Goal: Obtain resource: Download file/media

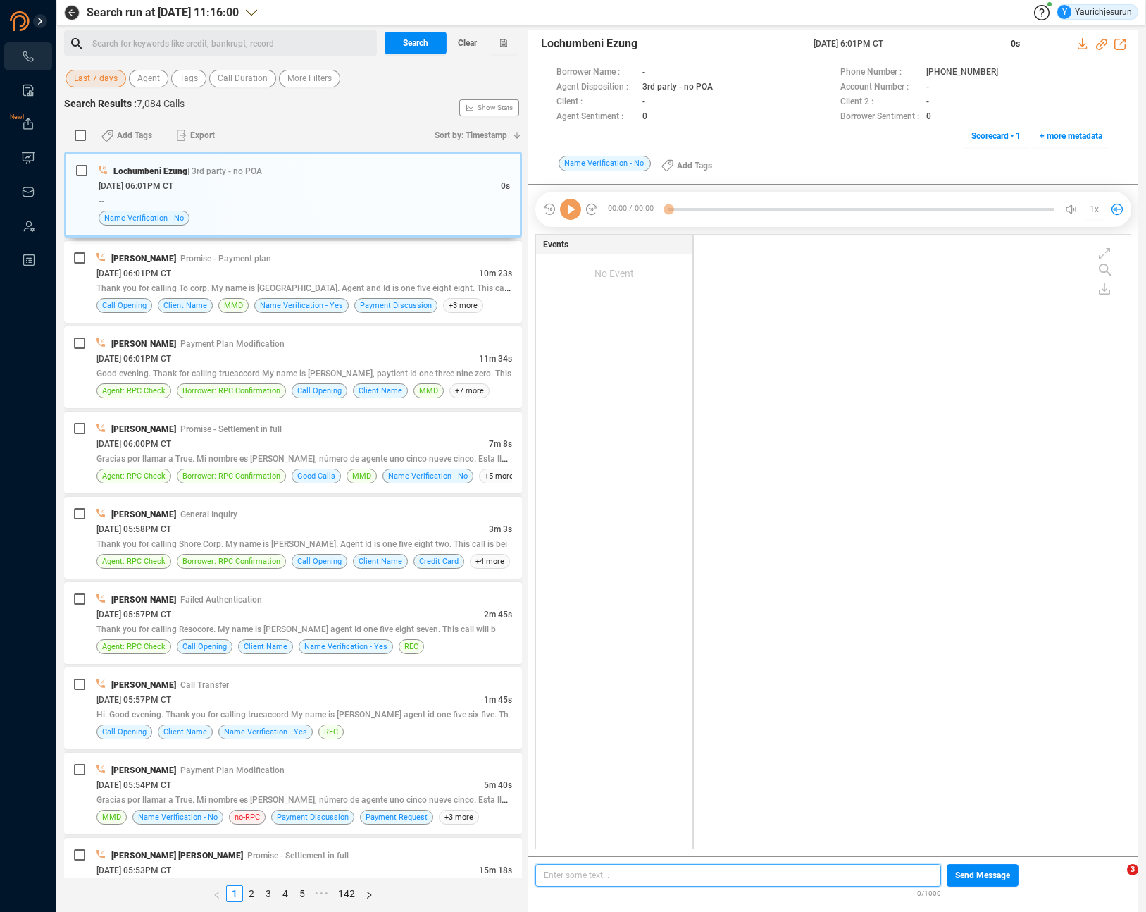
scroll to position [4, 8]
click at [111, 75] on span "Last 7 days" at bounding box center [96, 79] width 44 height 18
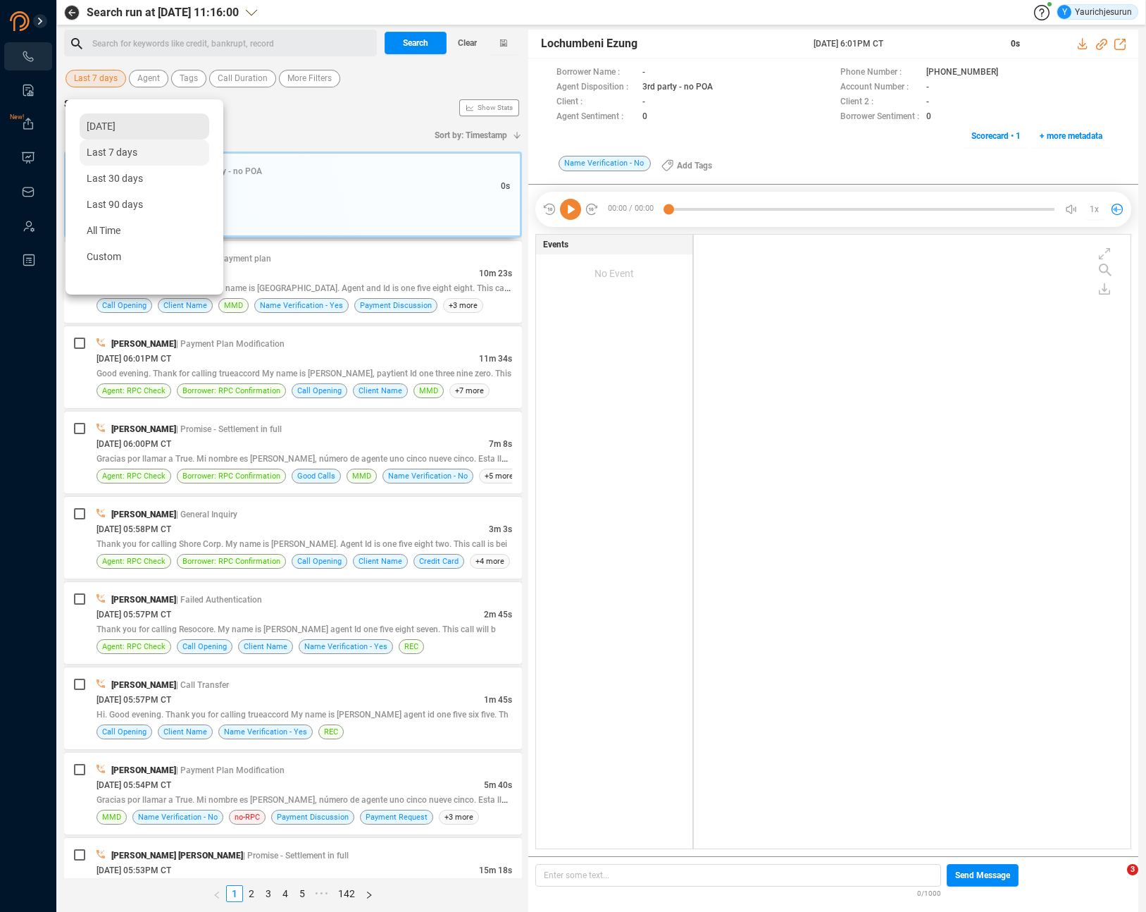
click at [115, 127] on span "Yesterday" at bounding box center [101, 125] width 29 height 11
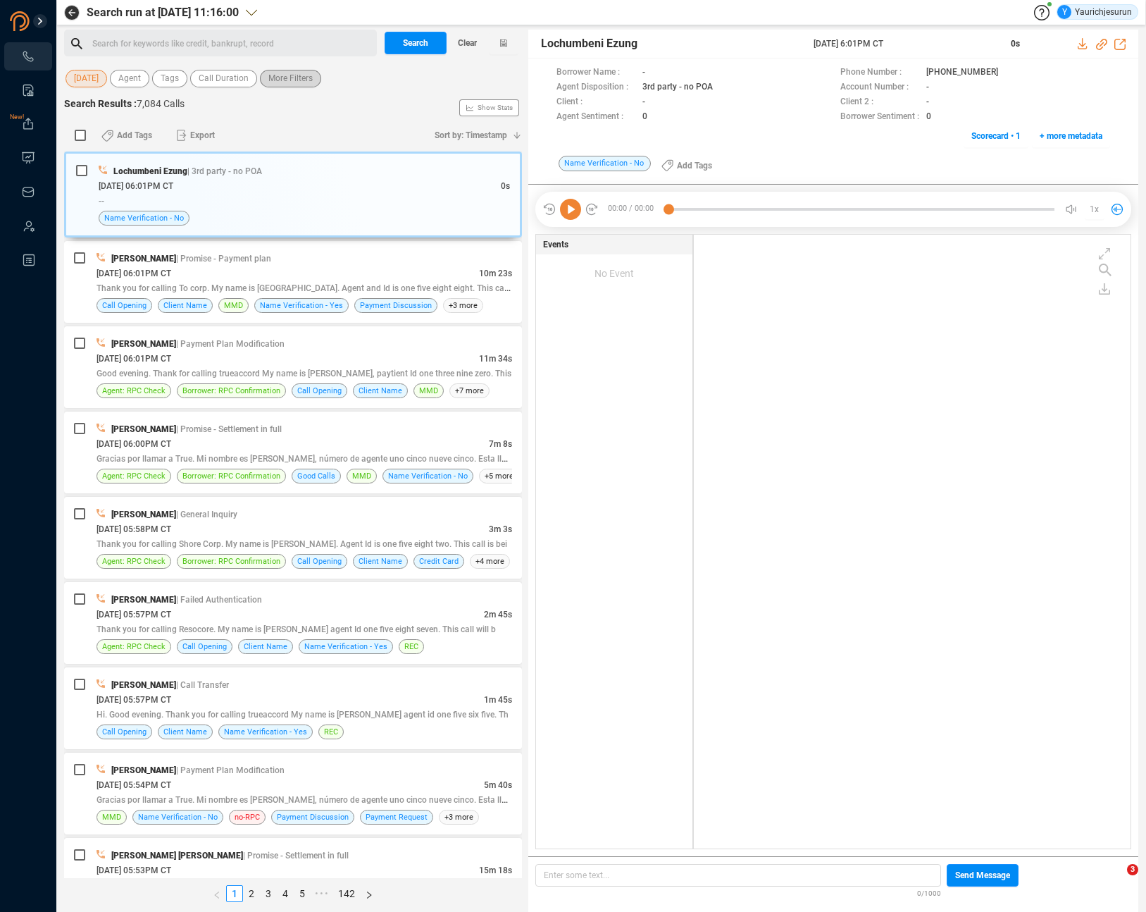
click at [298, 86] on span "More Filters" at bounding box center [290, 79] width 44 height 18
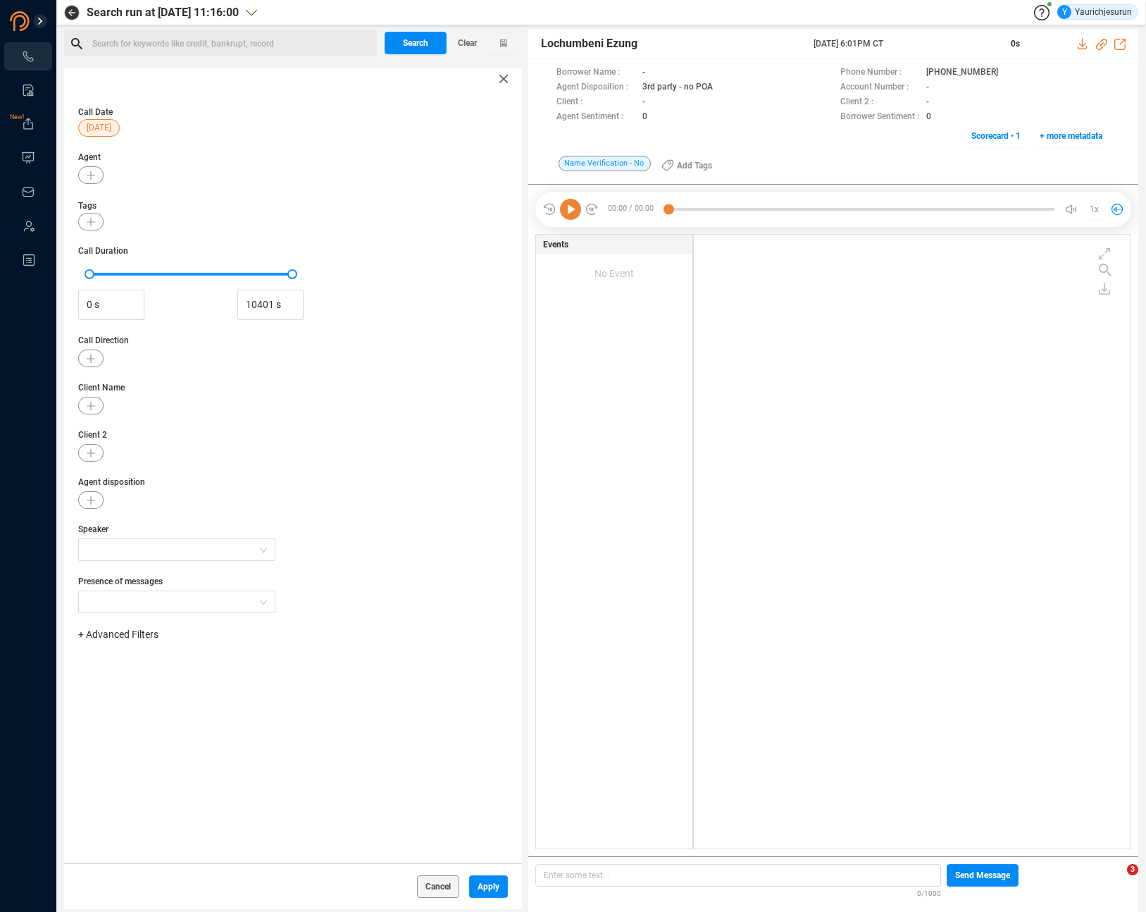
click at [133, 634] on span "+ Advanced Filters" at bounding box center [118, 633] width 80 height 11
click at [141, 748] on span "Phone Number" at bounding box center [125, 751] width 66 height 11
click at [237, 676] on div "Enter a comma separated list ﻿" at bounding box center [219, 679] width 268 height 30
click at [490, 884] on span "Apply" at bounding box center [489, 886] width 22 height 23
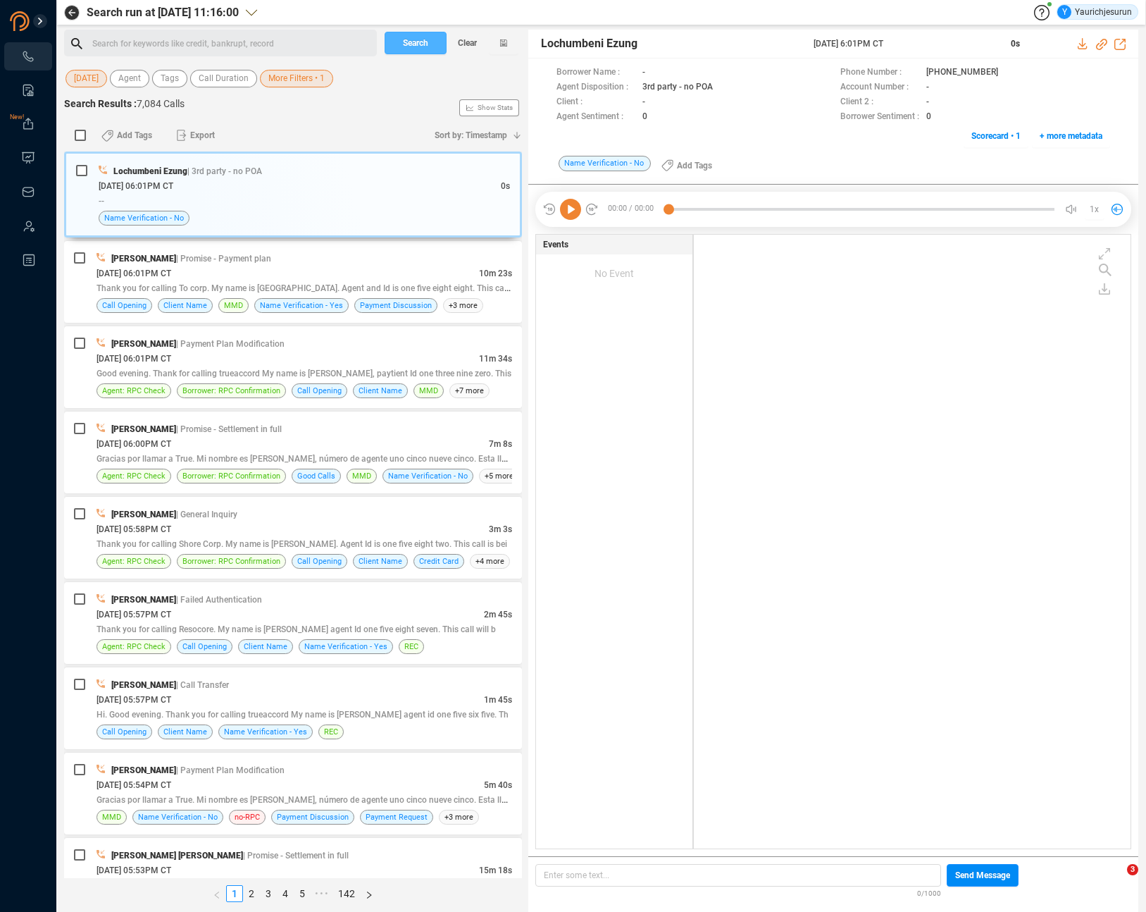
click at [416, 47] on span "Search" at bounding box center [415, 43] width 25 height 23
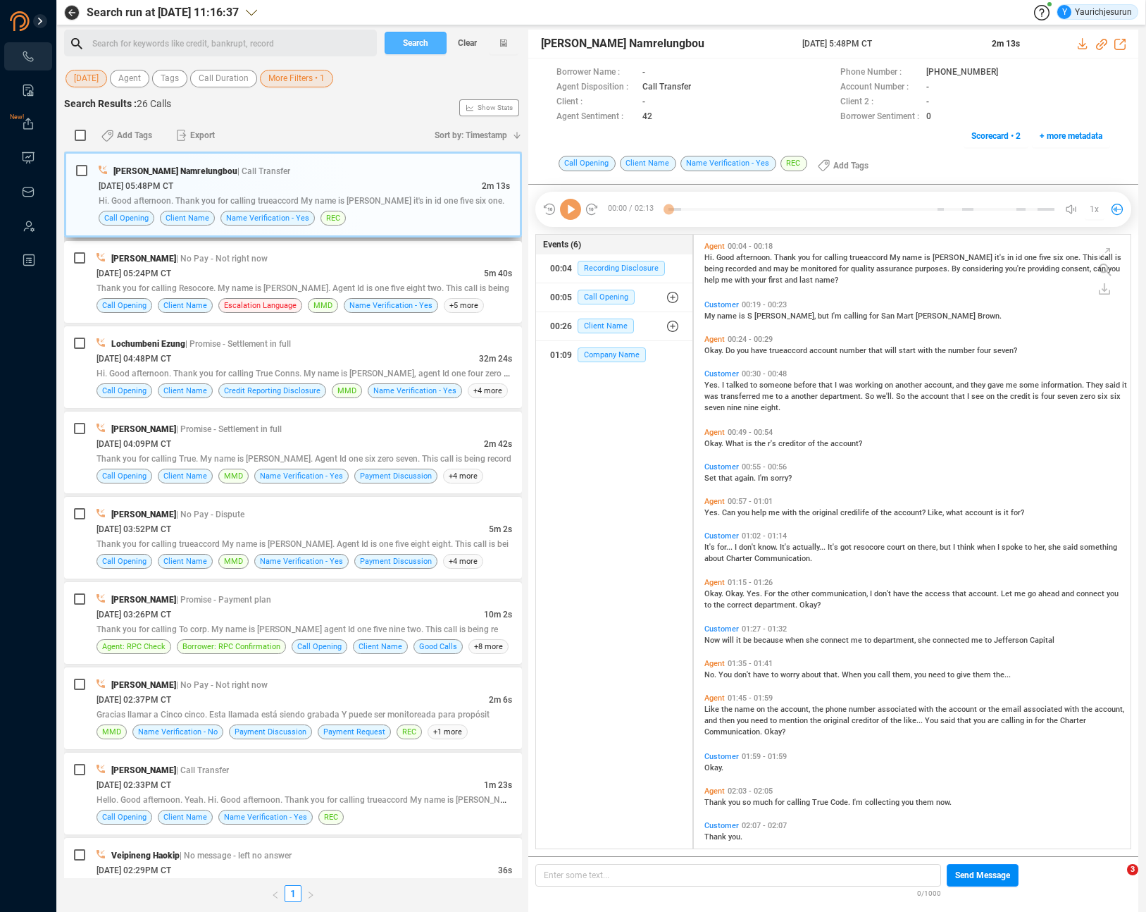
scroll to position [611, 430]
click at [89, 138] on label at bounding box center [80, 136] width 18 height 22
click at [86, 138] on input "checkbox" at bounding box center [80, 135] width 11 height 11
checkbox input "true"
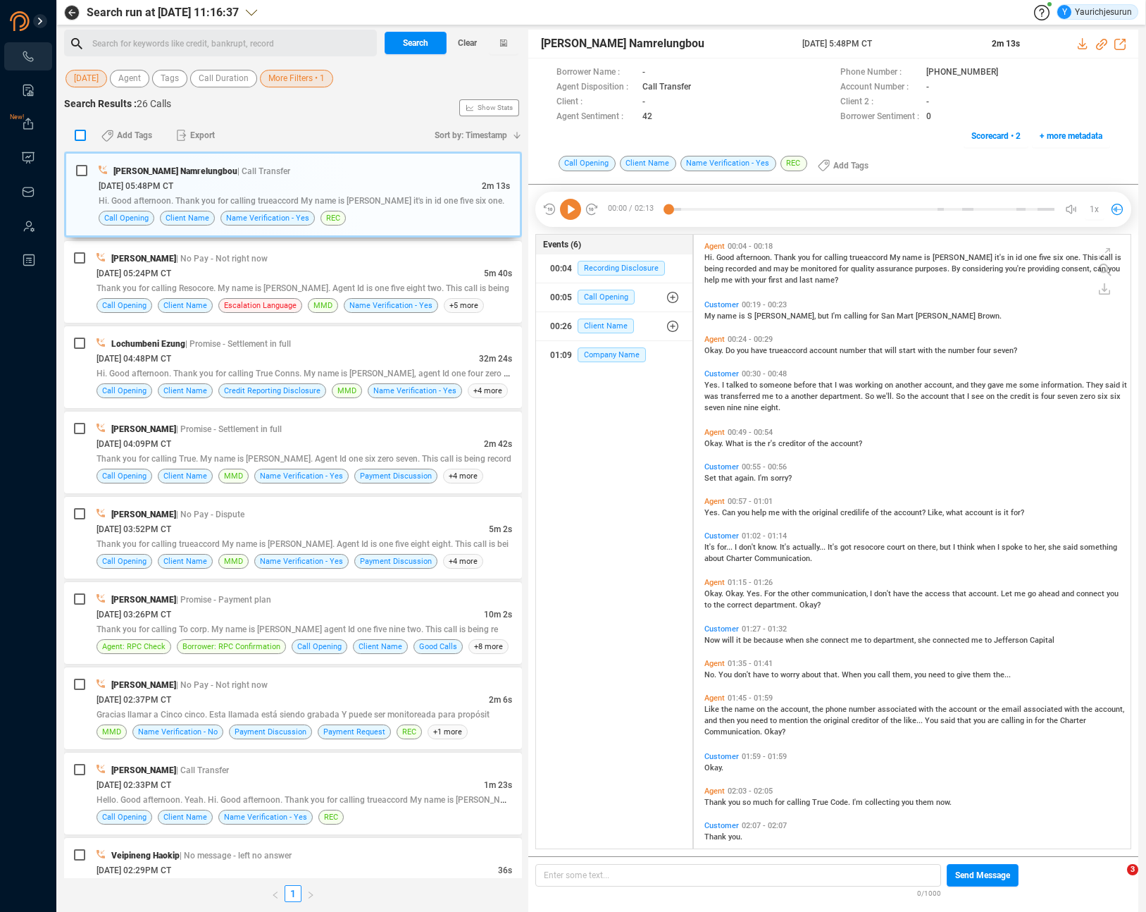
checkbox input "true"
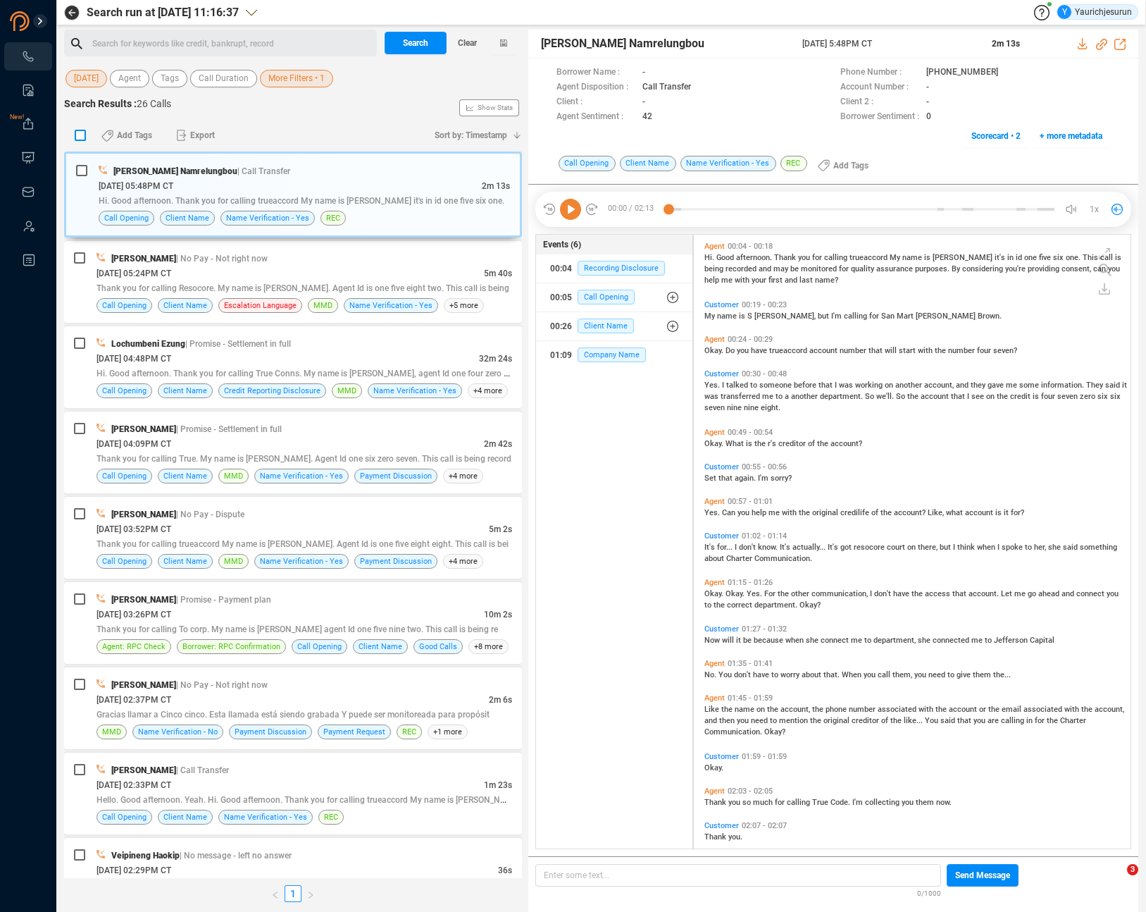
checkbox input "true"
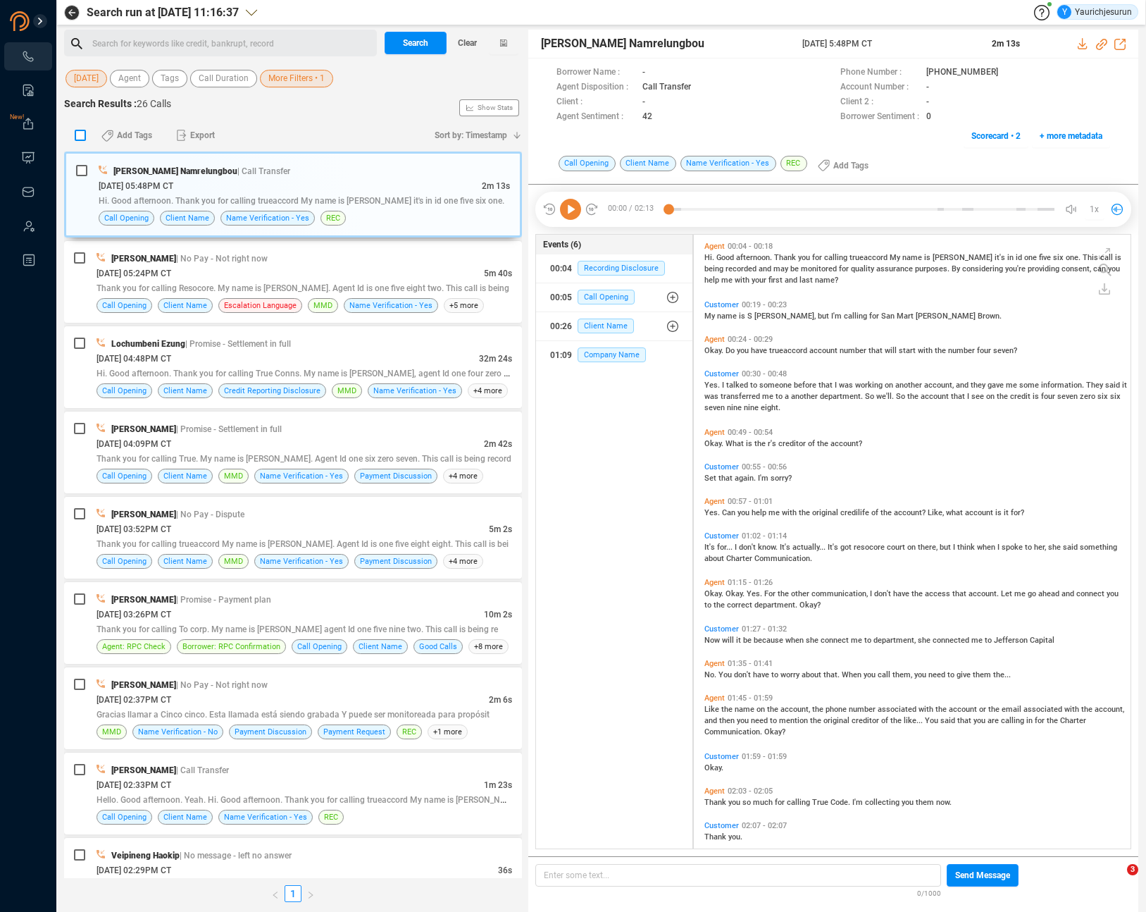
checkbox input "true"
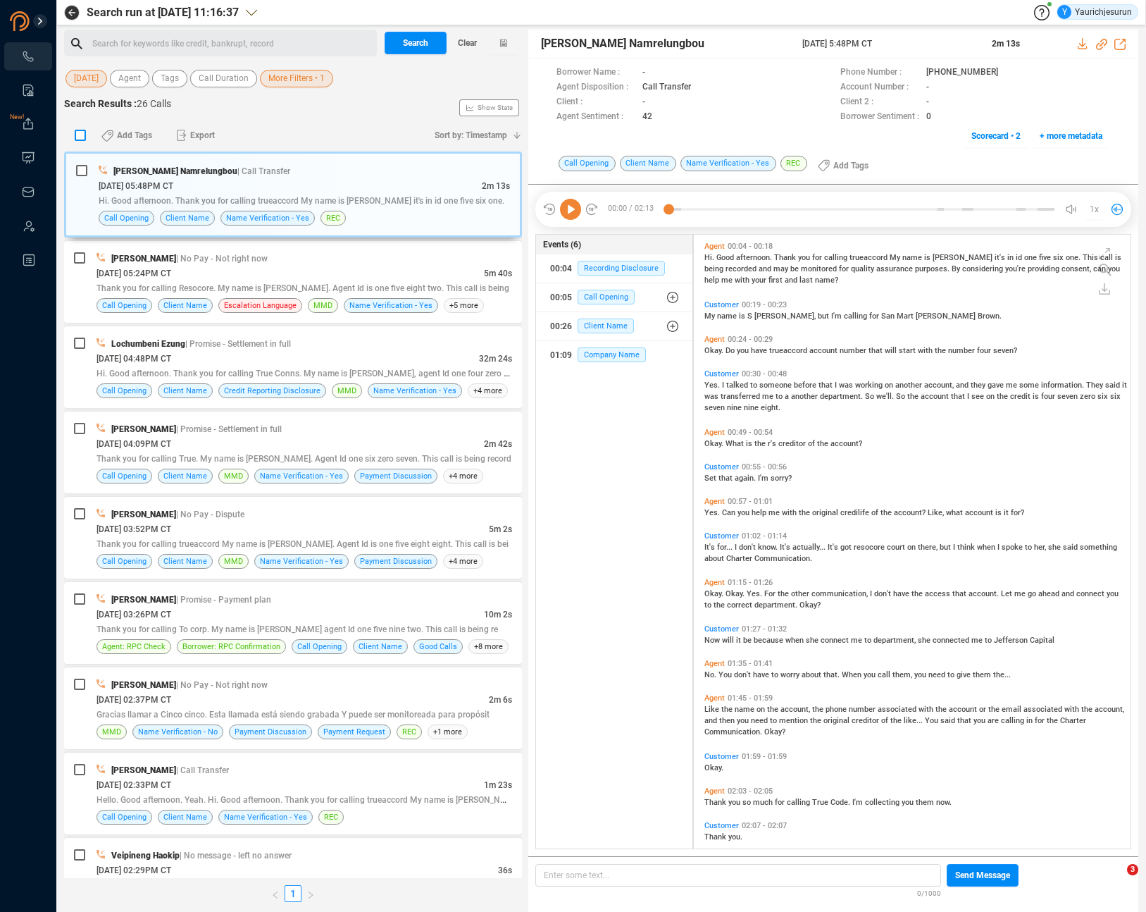
checkbox input "true"
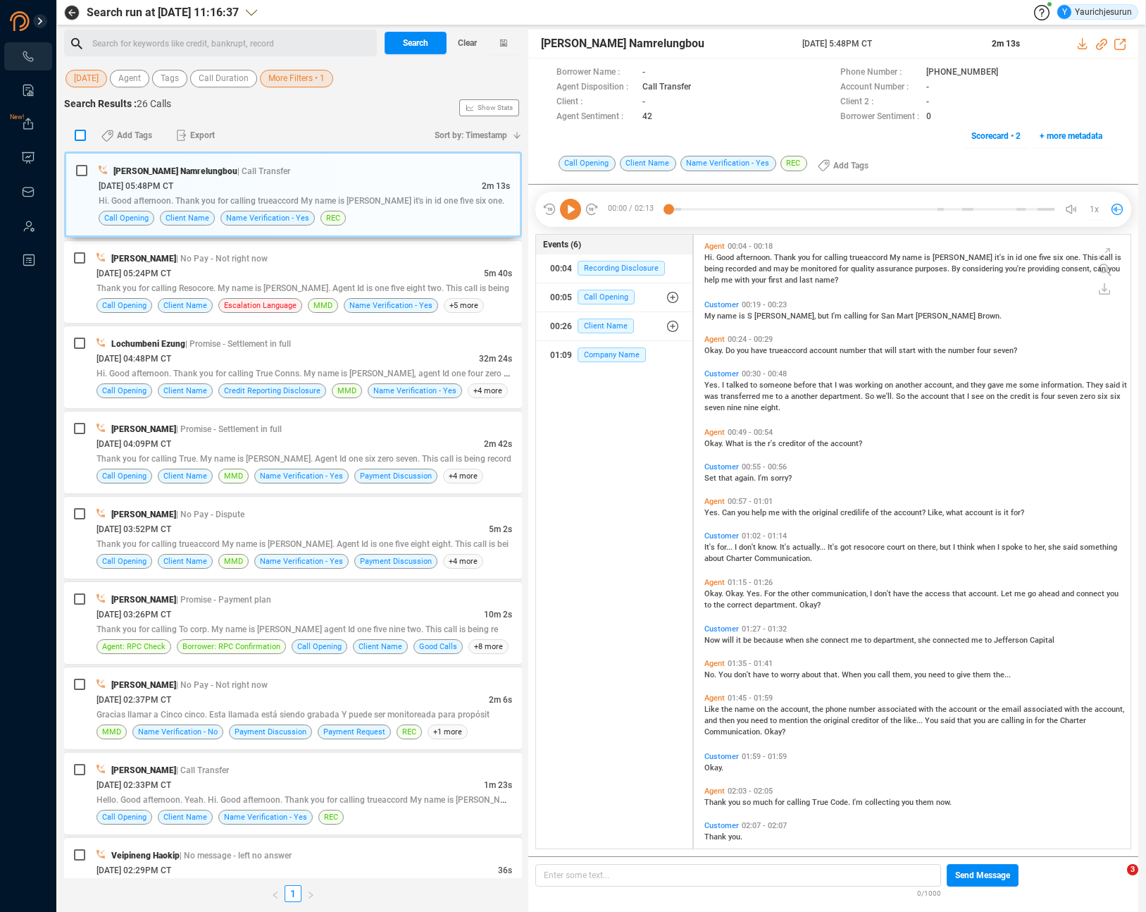
checkbox input "true"
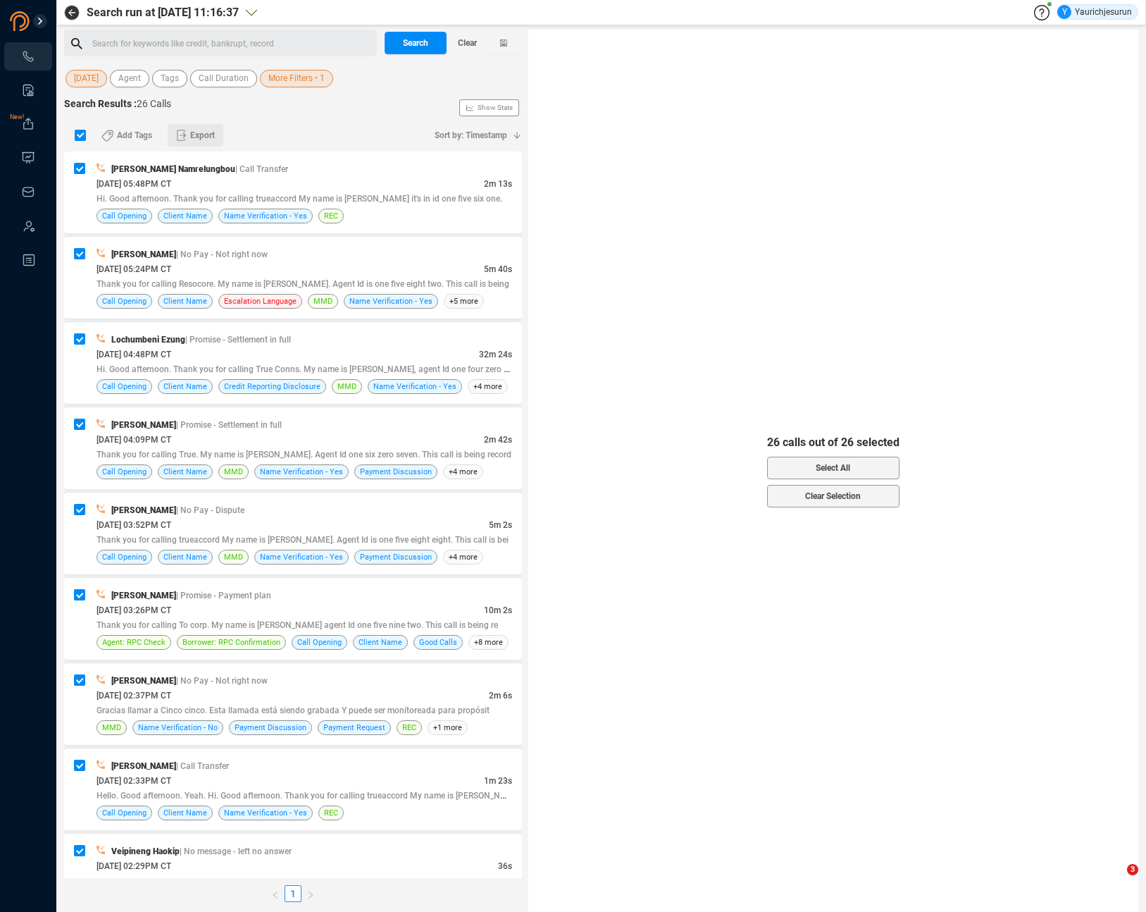
click at [192, 137] on span "Export" at bounding box center [202, 135] width 25 height 23
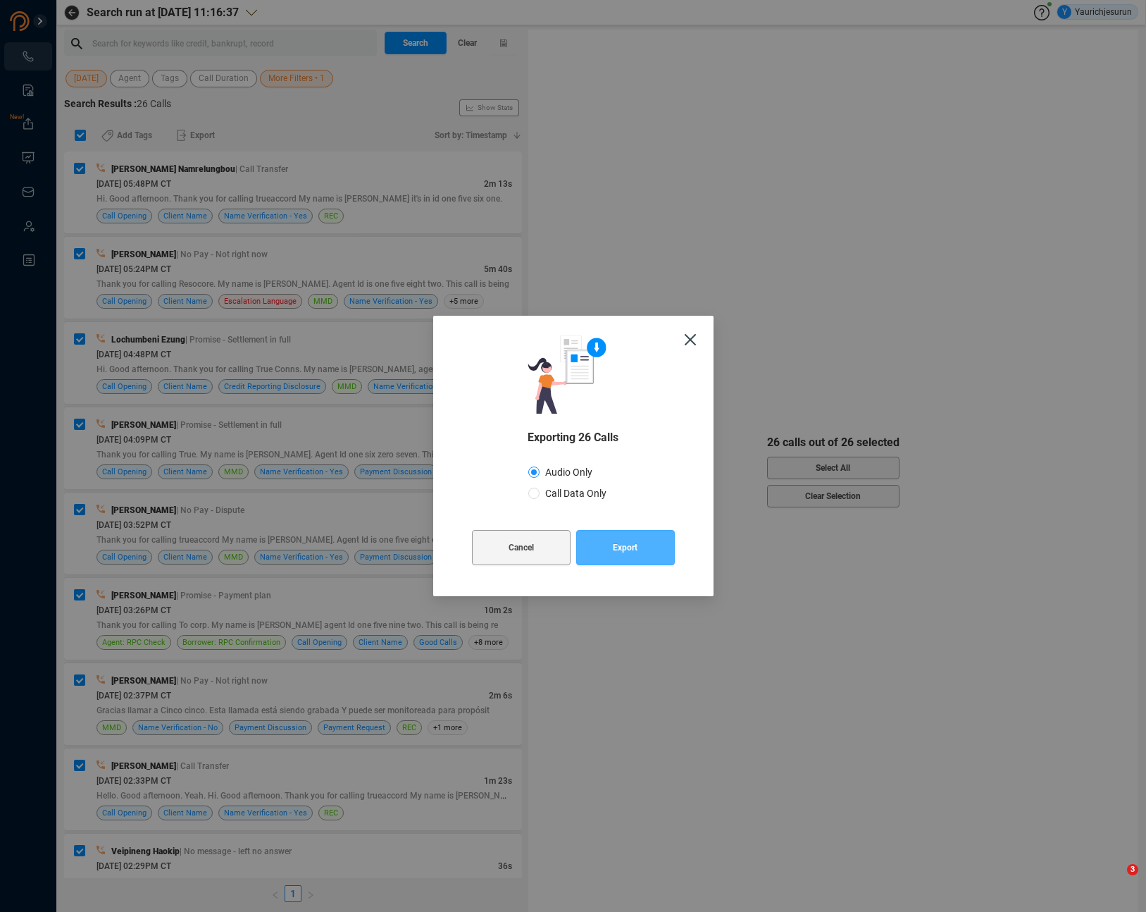
click at [628, 548] on span "Export" at bounding box center [625, 547] width 25 height 35
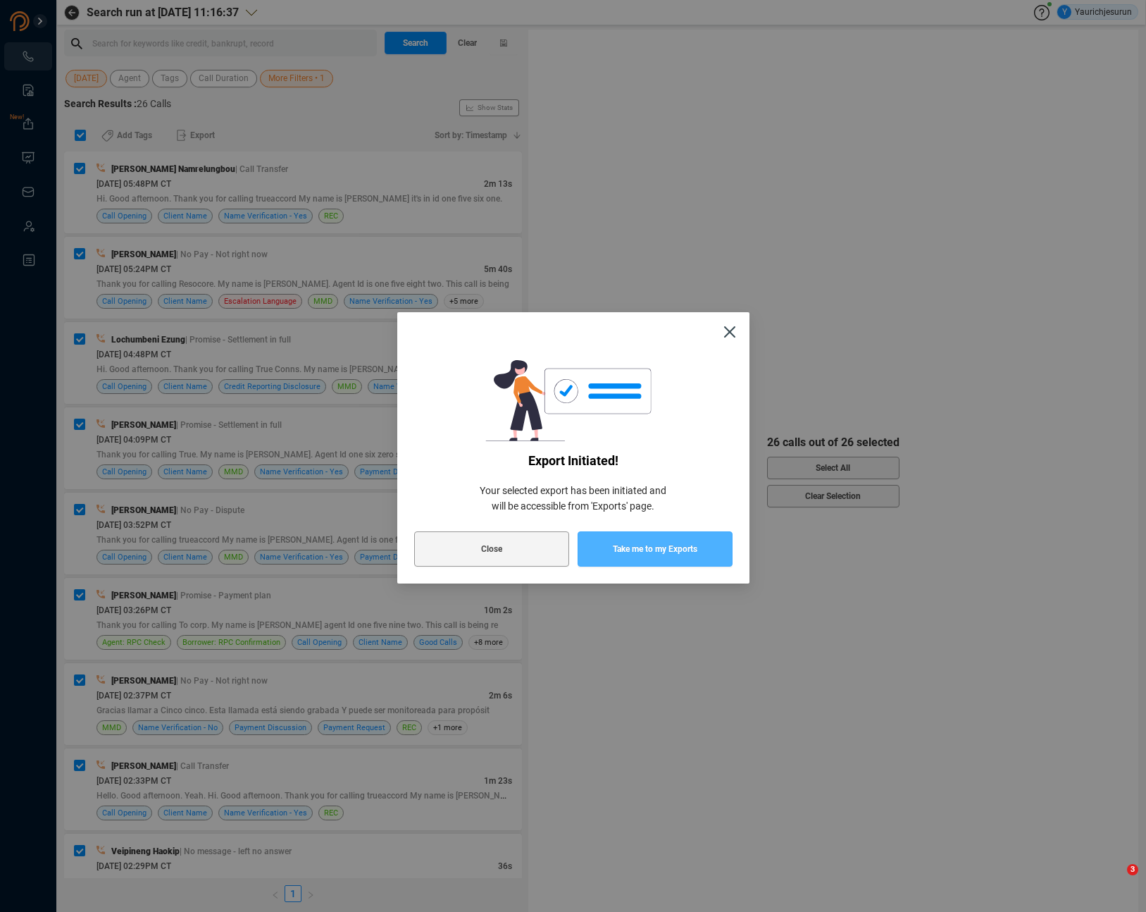
click at [628, 548] on span "Take me to my Exports" at bounding box center [655, 548] width 85 height 35
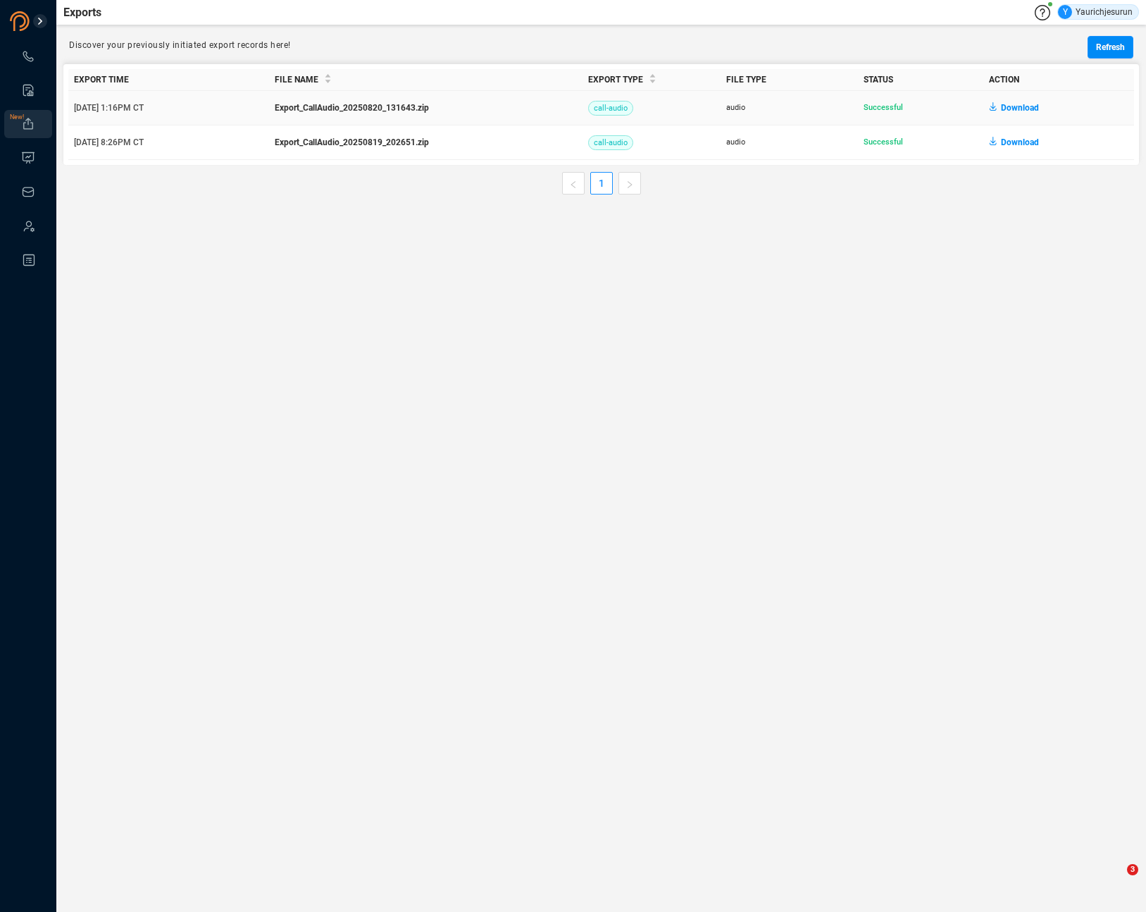
click at [1009, 107] on span "Download" at bounding box center [1020, 108] width 38 height 23
